Goal: Task Accomplishment & Management: Manage account settings

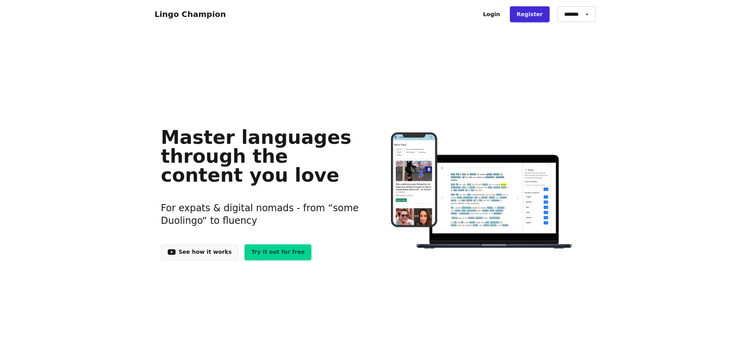
click at [500, 14] on link "Login" at bounding box center [491, 14] width 30 height 16
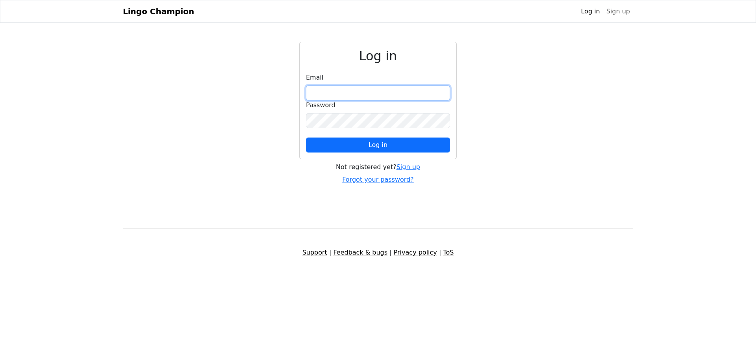
click at [362, 91] on input "email" at bounding box center [378, 92] width 144 height 15
type input "**********"
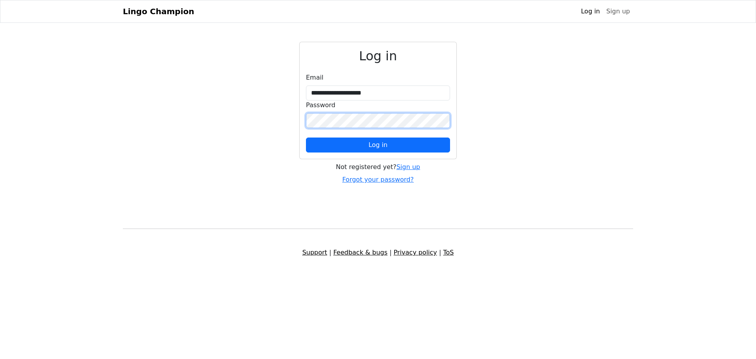
click at [306, 137] on button "Log in" at bounding box center [378, 144] width 144 height 15
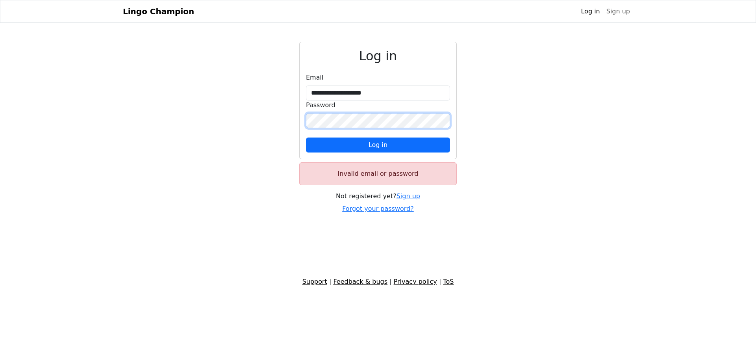
click at [306, 137] on button "Log in" at bounding box center [378, 144] width 144 height 15
click at [394, 209] on link "Forgot your password?" at bounding box center [378, 208] width 72 height 7
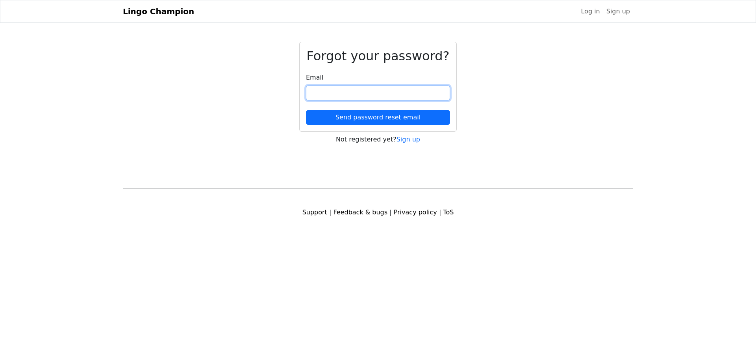
click at [357, 94] on input "email" at bounding box center [378, 92] width 144 height 15
type input "**********"
click at [306, 110] on button "Send password reset email" at bounding box center [378, 117] width 144 height 15
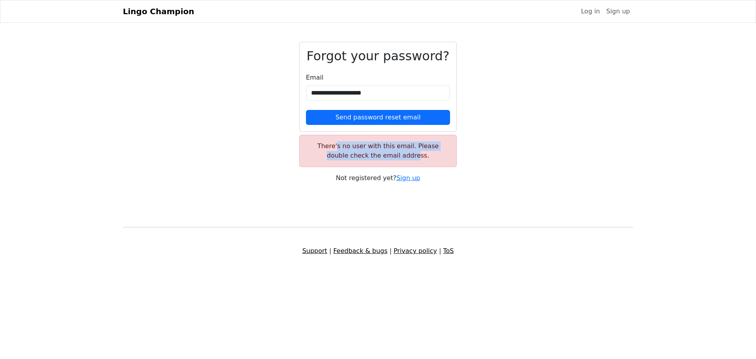
drag, startPoint x: 324, startPoint y: 148, endPoint x: 395, endPoint y: 155, distance: 70.8
click at [395, 155] on div "There's no user with this email. Please double check the email address." at bounding box center [377, 151] width 157 height 32
